Goal: Transaction & Acquisition: Purchase product/service

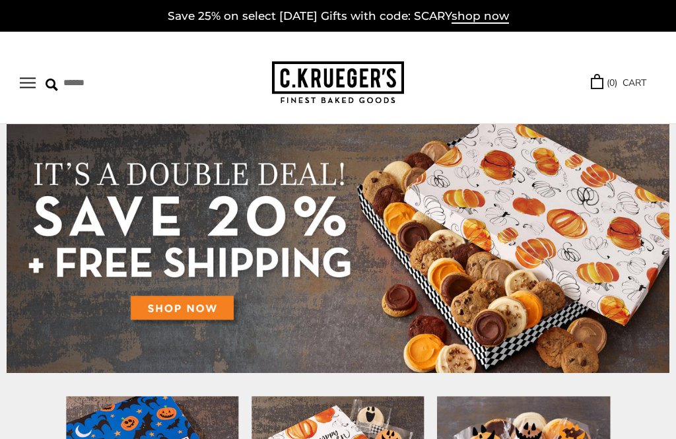
click at [31, 83] on button "Open navigation" at bounding box center [28, 82] width 16 height 11
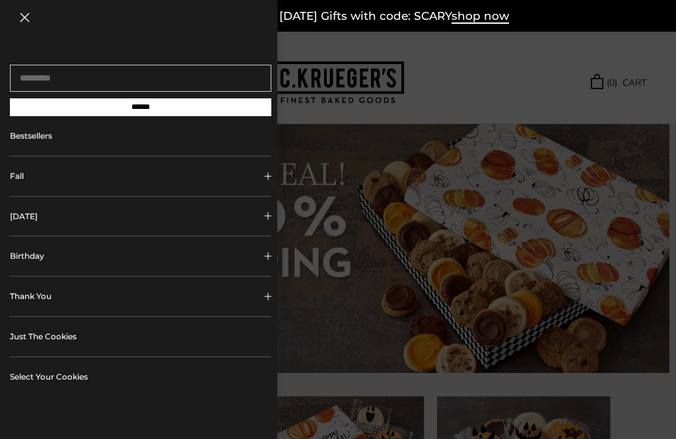
click at [267, 225] on button "[DATE]" at bounding box center [140, 217] width 261 height 40
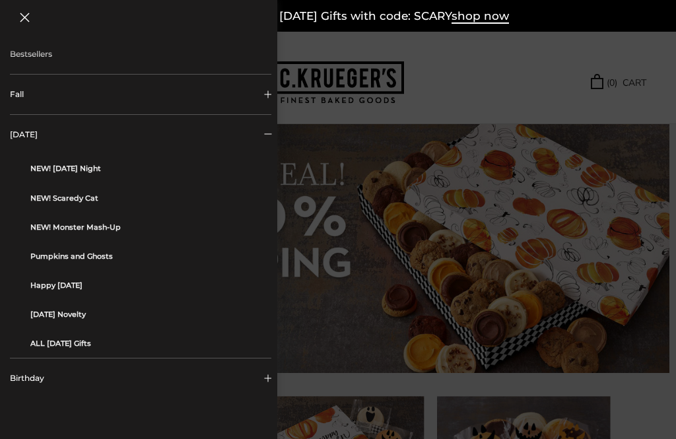
scroll to position [91, 0]
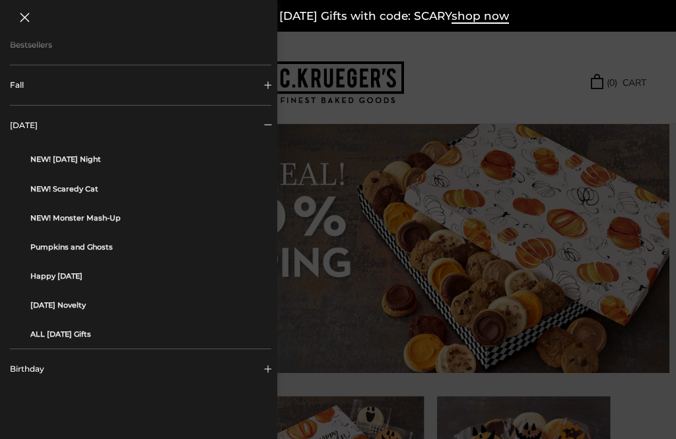
click at [96, 337] on link "ALL [DATE] Gifts" at bounding box center [145, 334] width 231 height 29
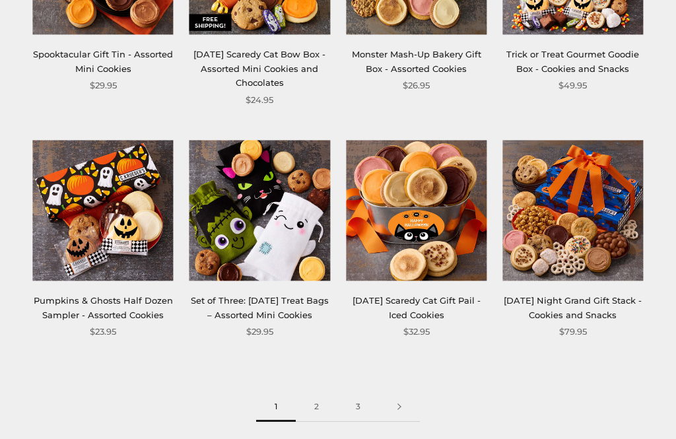
scroll to position [1328, 0]
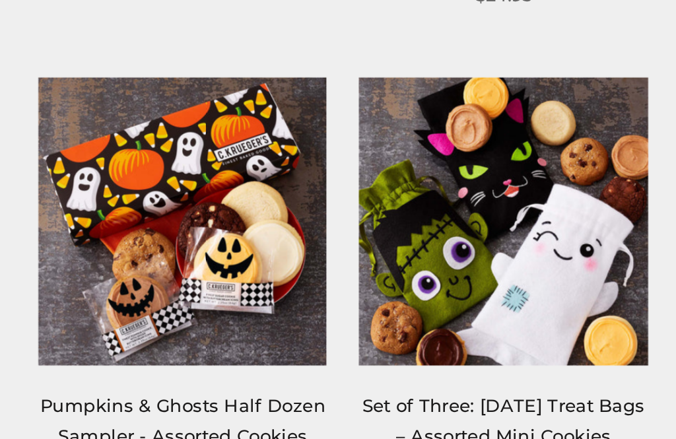
click at [125, 279] on link "Pumpkins & Ghosts Half Dozen Sampler - Assorted Cookies" at bounding box center [103, 291] width 139 height 24
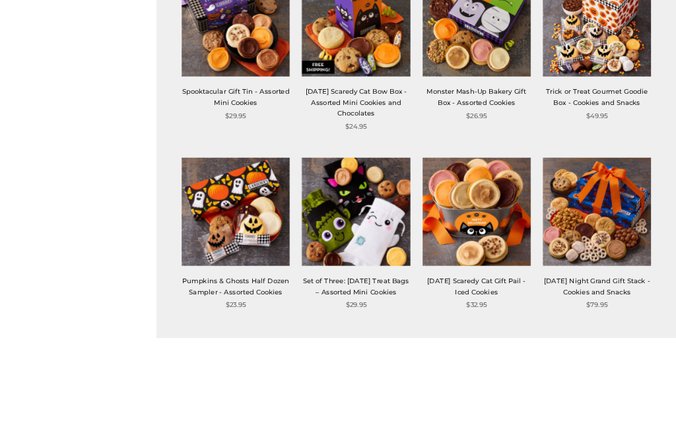
scroll to position [1334, 0]
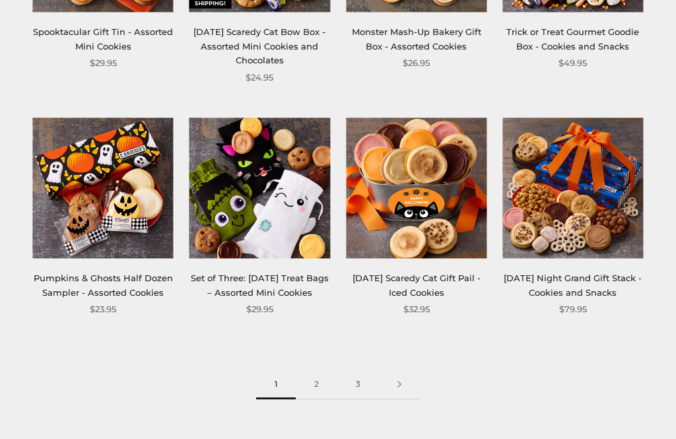
click at [320, 376] on link "2" at bounding box center [317, 385] width 42 height 30
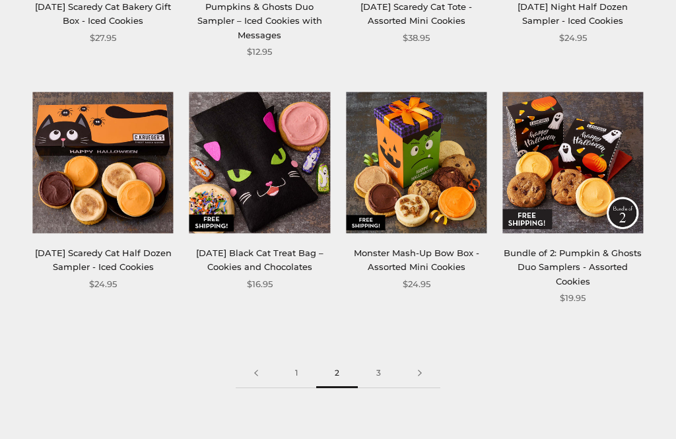
scroll to position [1346, 0]
click at [383, 377] on link "3" at bounding box center [379, 374] width 42 height 30
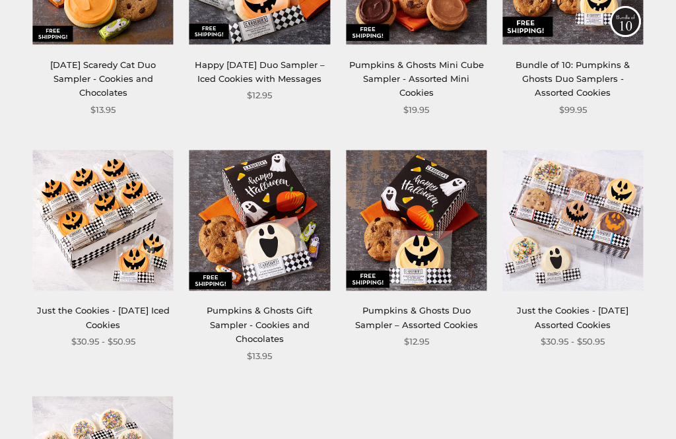
scroll to position [617, 0]
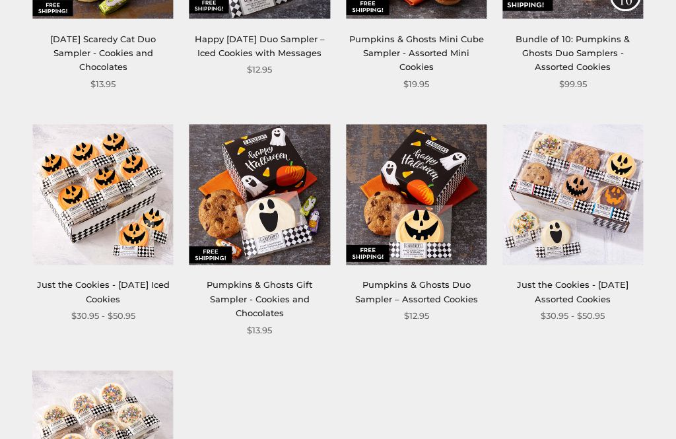
click at [612, 224] on img at bounding box center [572, 194] width 141 height 141
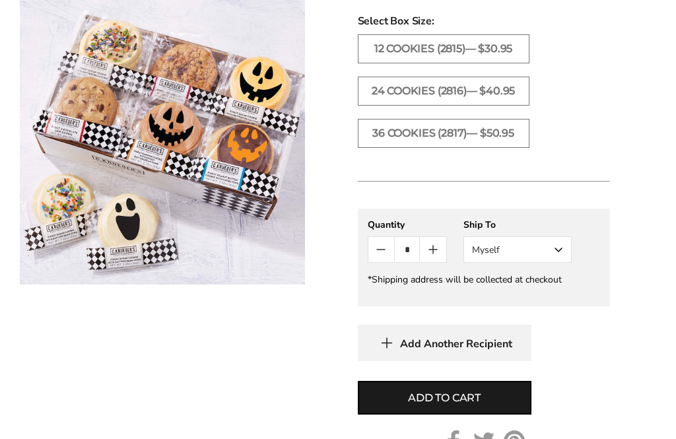
scroll to position [992, 0]
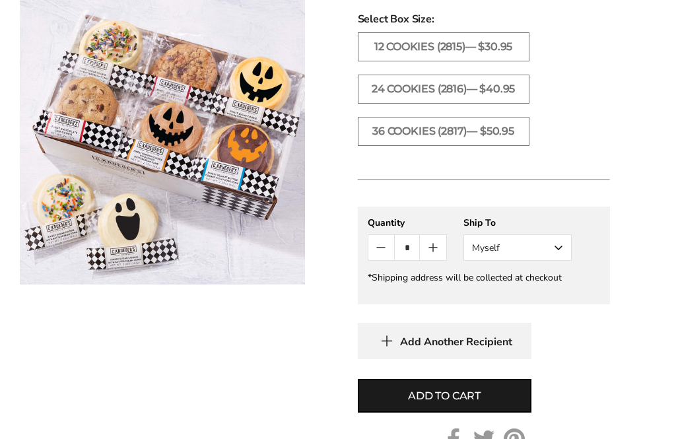
click at [471, 388] on span "Add to cart" at bounding box center [444, 396] width 73 height 16
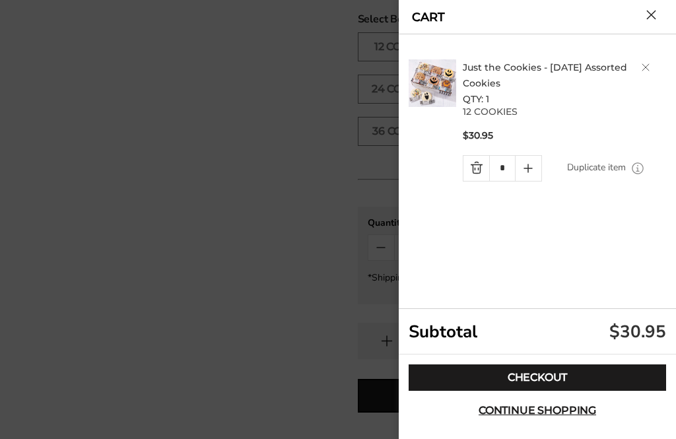
click at [556, 391] on link "Checkout" at bounding box center [538, 377] width 258 height 26
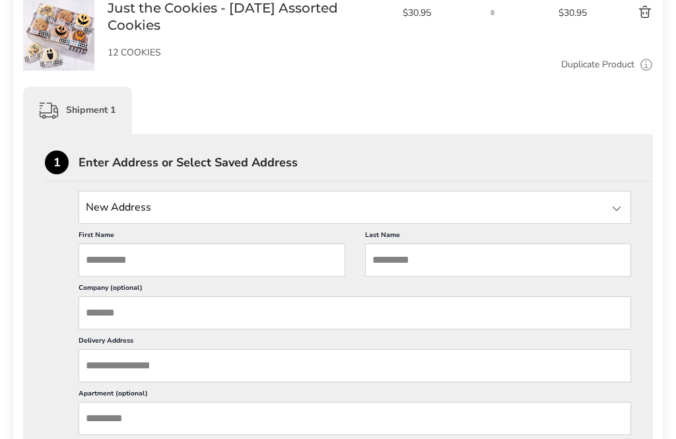
scroll to position [255, 0]
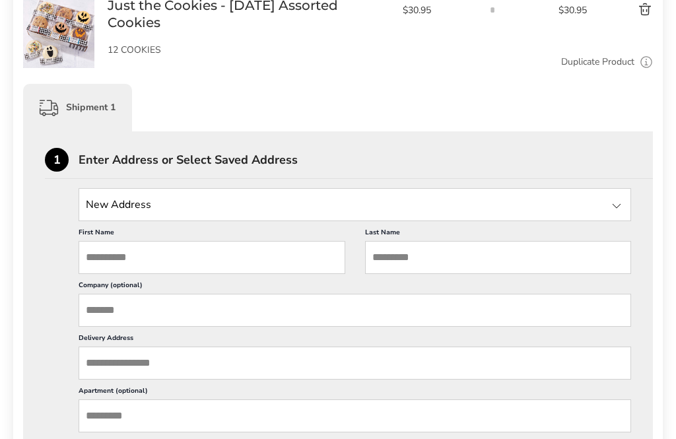
click at [329, 197] on input "State" at bounding box center [355, 205] width 553 height 33
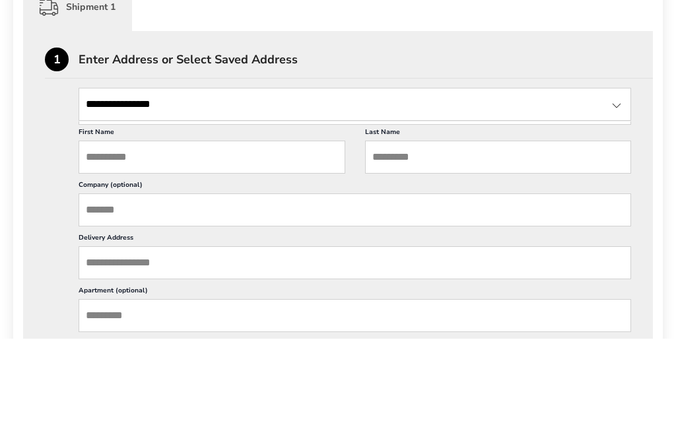
type input "**********"
click at [205, 242] on input "First Name" at bounding box center [212, 258] width 267 height 33
type input "****"
click at [444, 242] on input "Last Name" at bounding box center [498, 258] width 267 height 33
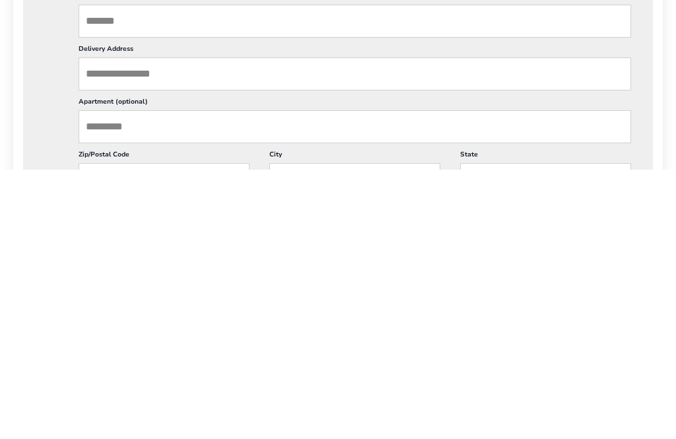
scroll to position [277, 0]
type input "*******"
click at [378, 325] on input "Delivery Address" at bounding box center [355, 341] width 553 height 33
type input "**********"
type input "*****"
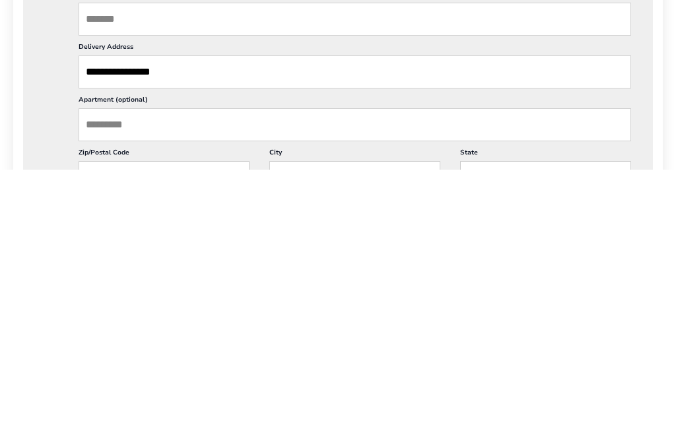
type input "********"
type input "**"
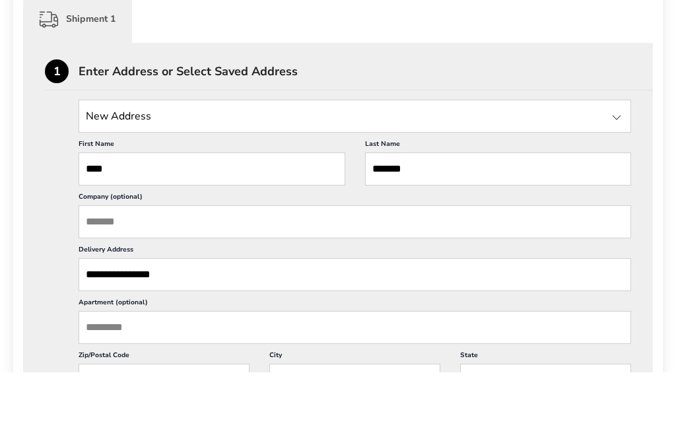
click at [619, 176] on div at bounding box center [617, 184] width 16 height 16
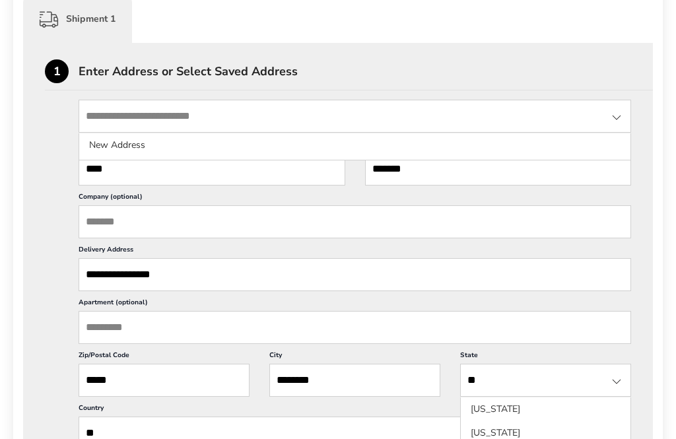
click at [495, 156] on li "New Address" at bounding box center [354, 145] width 551 height 24
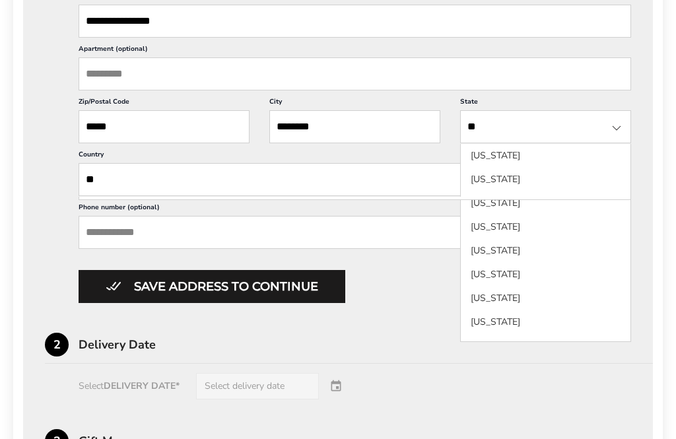
scroll to position [605, 0]
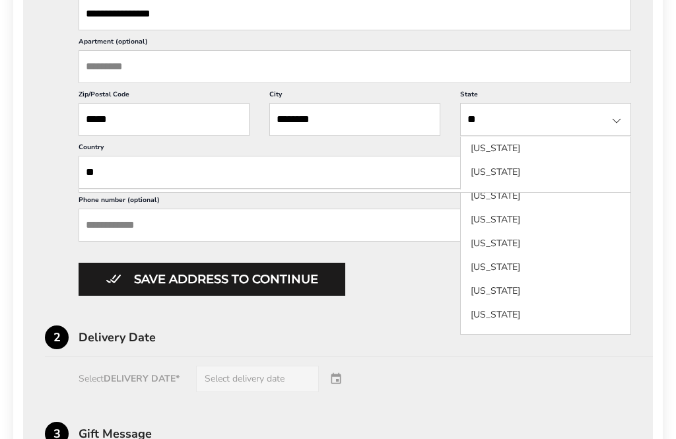
click at [366, 242] on input "Phone number (optional)" at bounding box center [355, 225] width 553 height 33
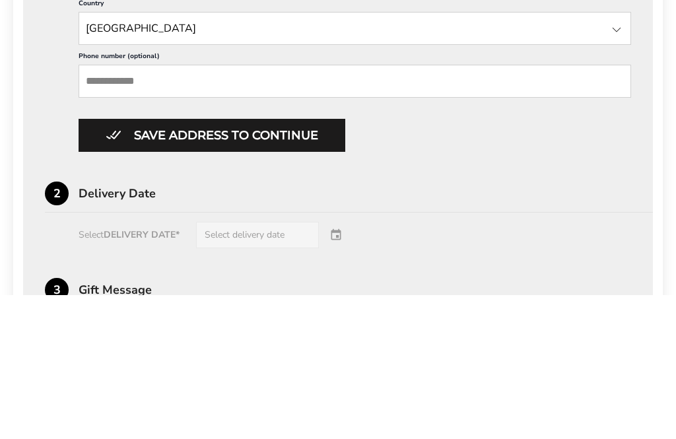
type input "**********"
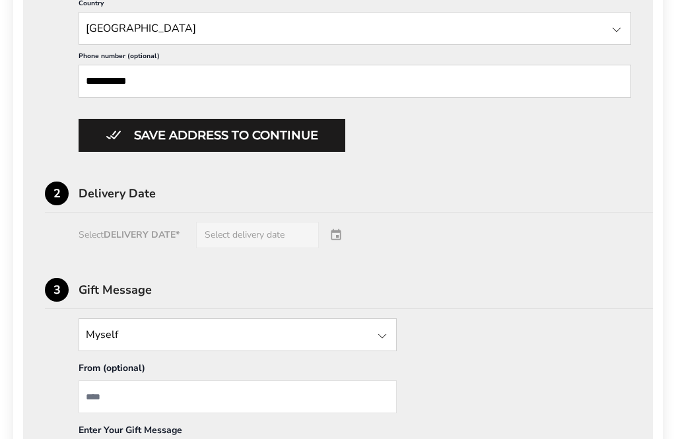
click at [331, 152] on button "Save address to continue" at bounding box center [212, 135] width 267 height 33
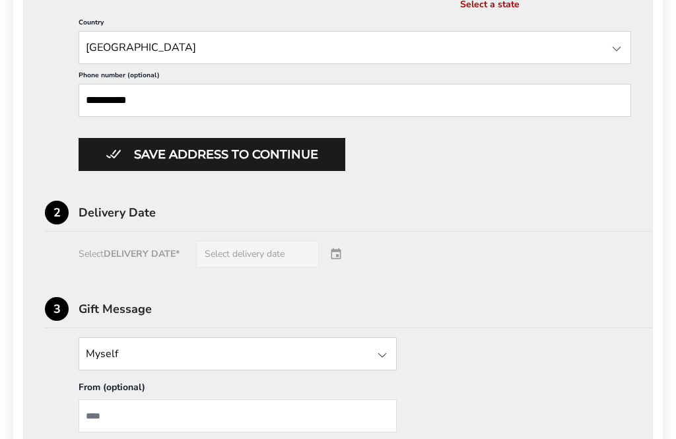
click at [337, 267] on div "Select DELIVERY DATE* Select delivery date" at bounding box center [338, 254] width 586 height 26
click at [345, 267] on div "Select DELIVERY DATE* Select delivery date" at bounding box center [338, 254] width 586 height 26
click at [316, 171] on button "Save address to continue" at bounding box center [212, 154] width 267 height 33
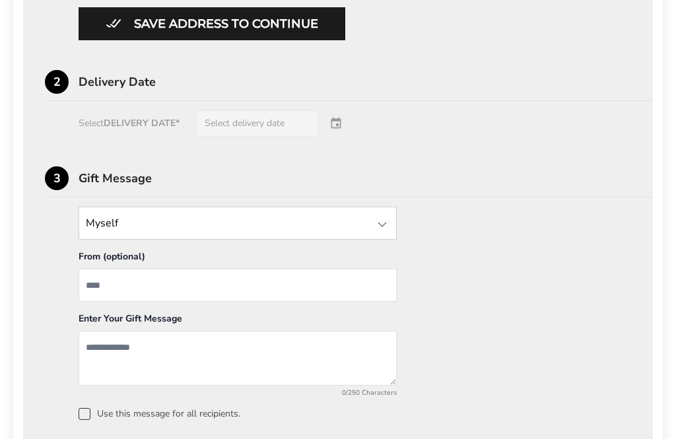
click at [353, 302] on input "From" at bounding box center [238, 285] width 318 height 33
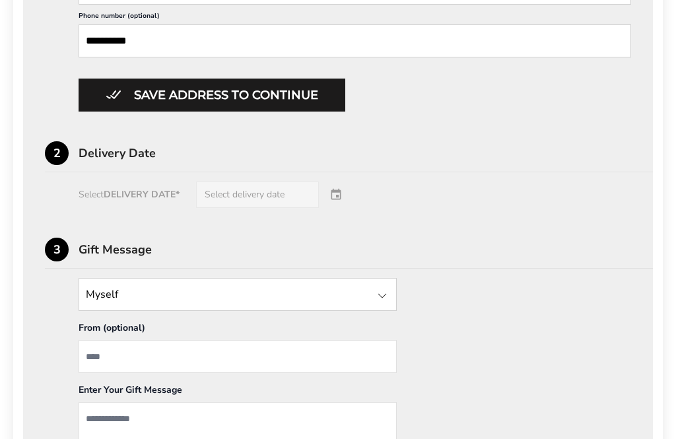
scroll to position [807, 0]
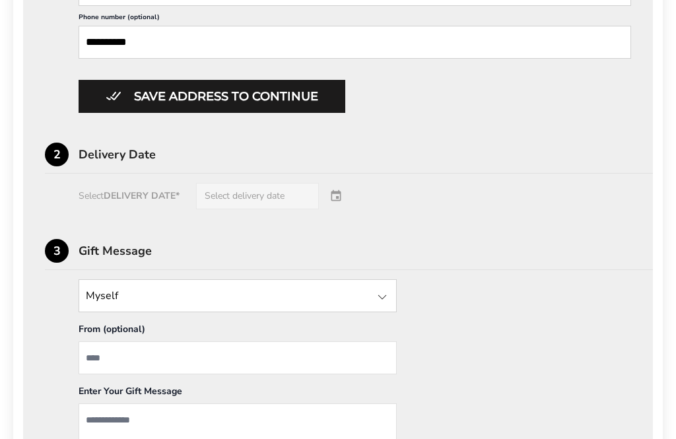
click at [275, 209] on div "Select DELIVERY DATE* Select delivery date" at bounding box center [338, 196] width 586 height 26
click at [342, 209] on div "Select DELIVERY DATE* Select delivery date" at bounding box center [338, 196] width 586 height 26
click at [267, 209] on div "Select DELIVERY DATE* Select delivery date" at bounding box center [338, 196] width 586 height 26
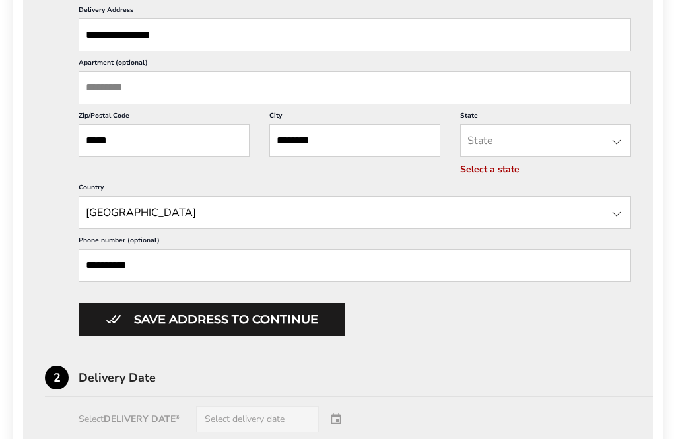
scroll to position [584, 0]
click at [621, 150] on div at bounding box center [617, 142] width 16 height 16
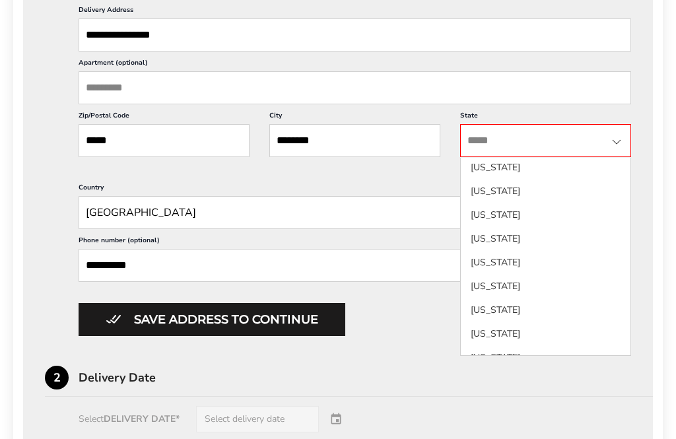
scroll to position [312, 0]
click at [496, 250] on li "[US_STATE]" at bounding box center [546, 238] width 170 height 24
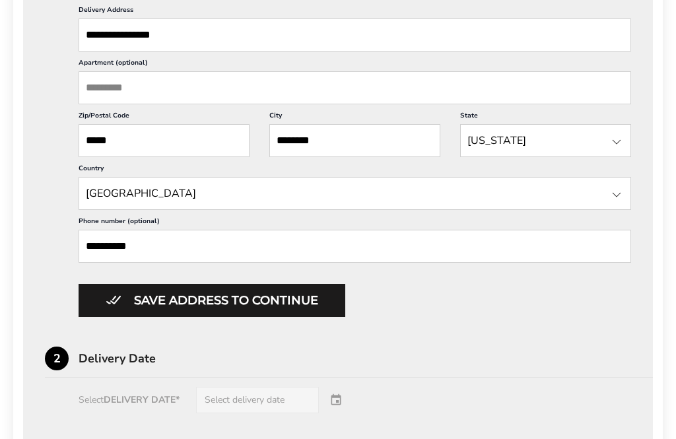
click at [294, 317] on button "Save address to continue" at bounding box center [212, 300] width 267 height 33
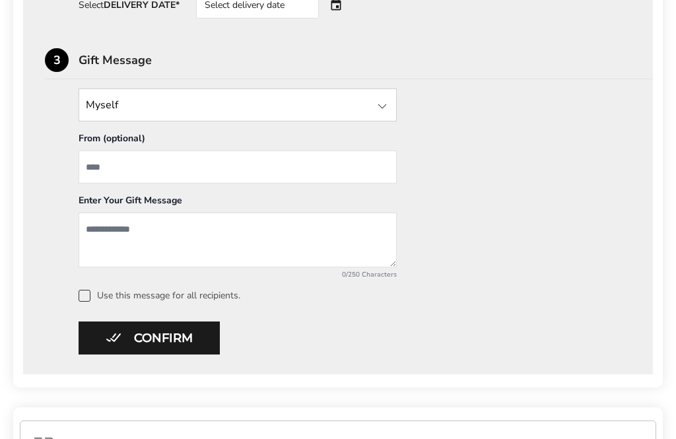
click at [179, 348] on button "Confirm" at bounding box center [149, 338] width 141 height 33
click at [90, 302] on label "Use this message for all recipients." at bounding box center [355, 296] width 553 height 12
click at [185, 341] on button "Confirm" at bounding box center [149, 338] width 141 height 33
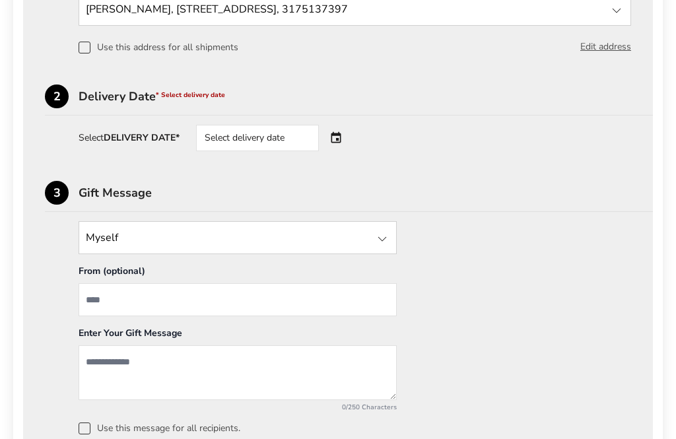
scroll to position [451, 0]
click at [339, 141] on div "Select delivery date" at bounding box center [276, 138] width 160 height 26
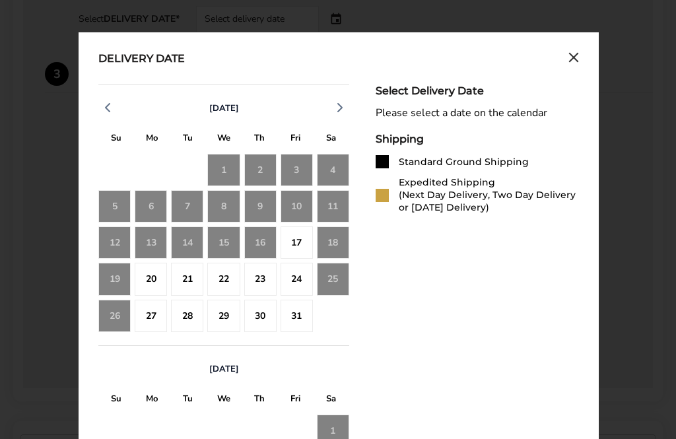
scroll to position [570, 0]
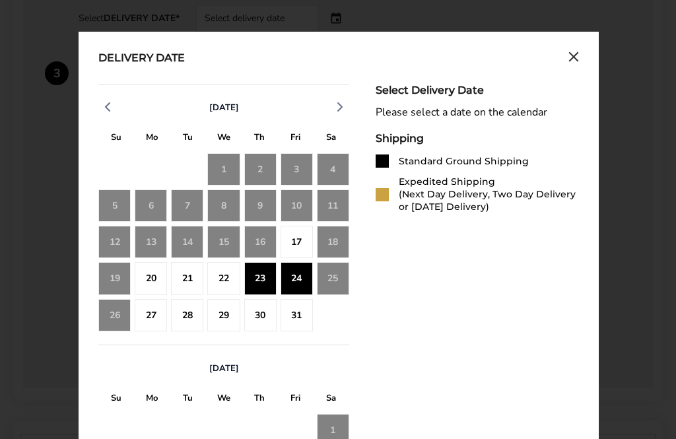
click at [299, 284] on div "24" at bounding box center [297, 279] width 32 height 32
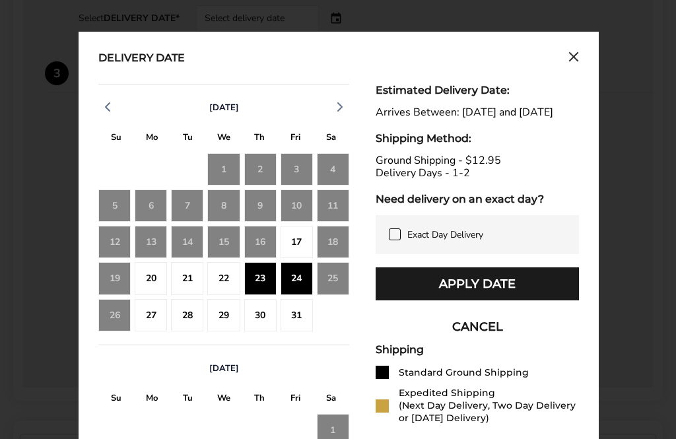
scroll to position [570, 0]
click at [221, 285] on div "22" at bounding box center [223, 278] width 32 height 32
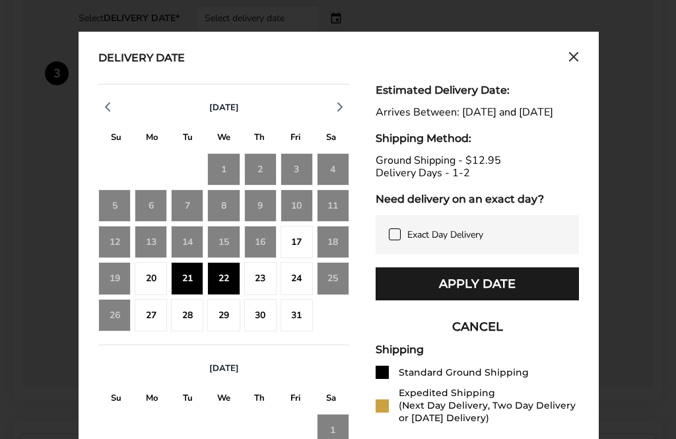
click at [124, 286] on div "19" at bounding box center [114, 278] width 32 height 32
click at [147, 289] on div "20" at bounding box center [151, 278] width 32 height 32
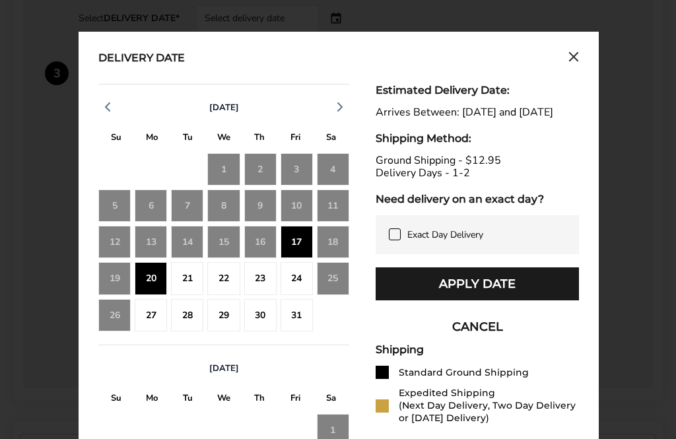
click at [222, 287] on div "22" at bounding box center [223, 278] width 32 height 32
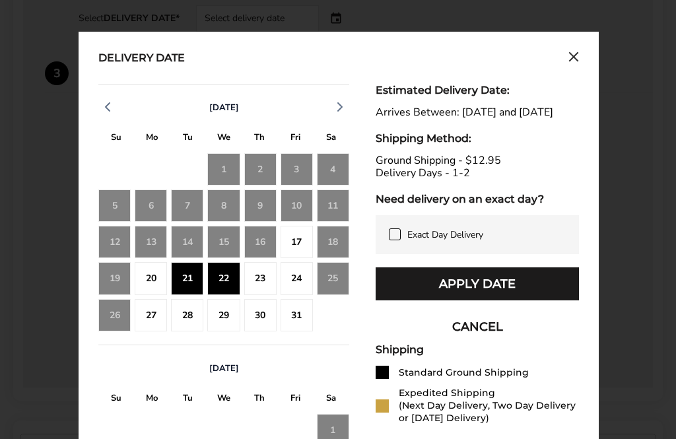
click at [551, 300] on button "Apply Date" at bounding box center [477, 283] width 203 height 33
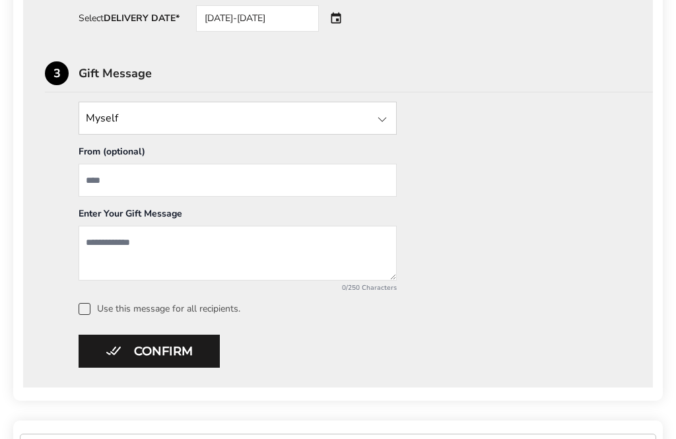
click at [187, 357] on button "Confirm" at bounding box center [149, 351] width 141 height 33
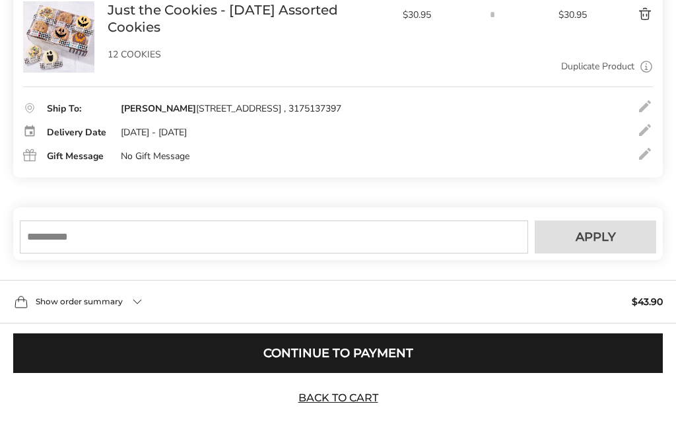
click at [372, 373] on button "Continue to Payment" at bounding box center [338, 353] width 650 height 40
